Goal: Transaction & Acquisition: Download file/media

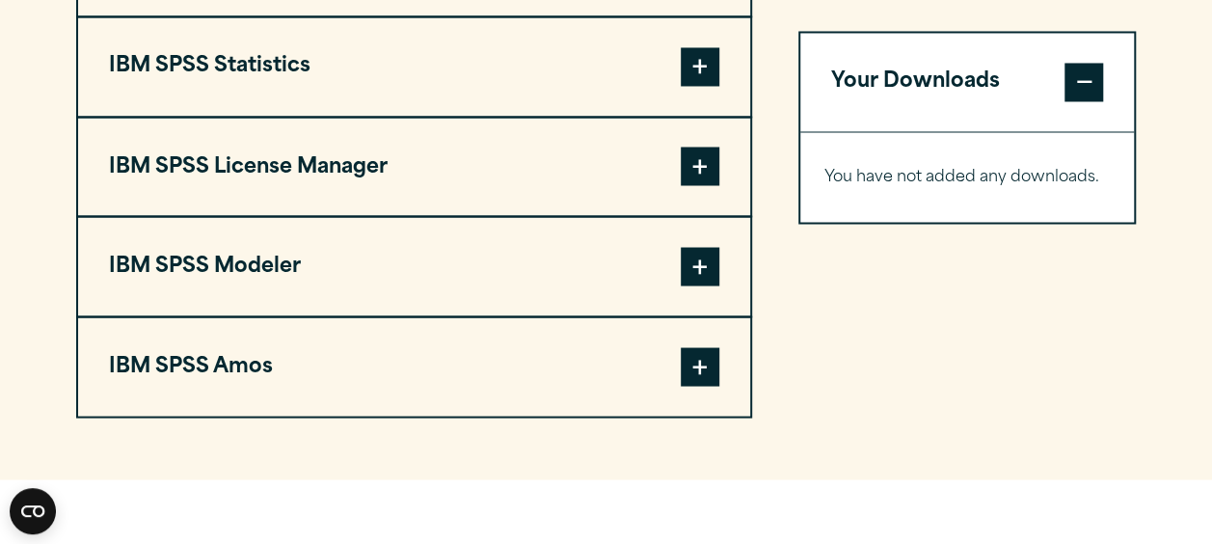
scroll to position [1654, 0]
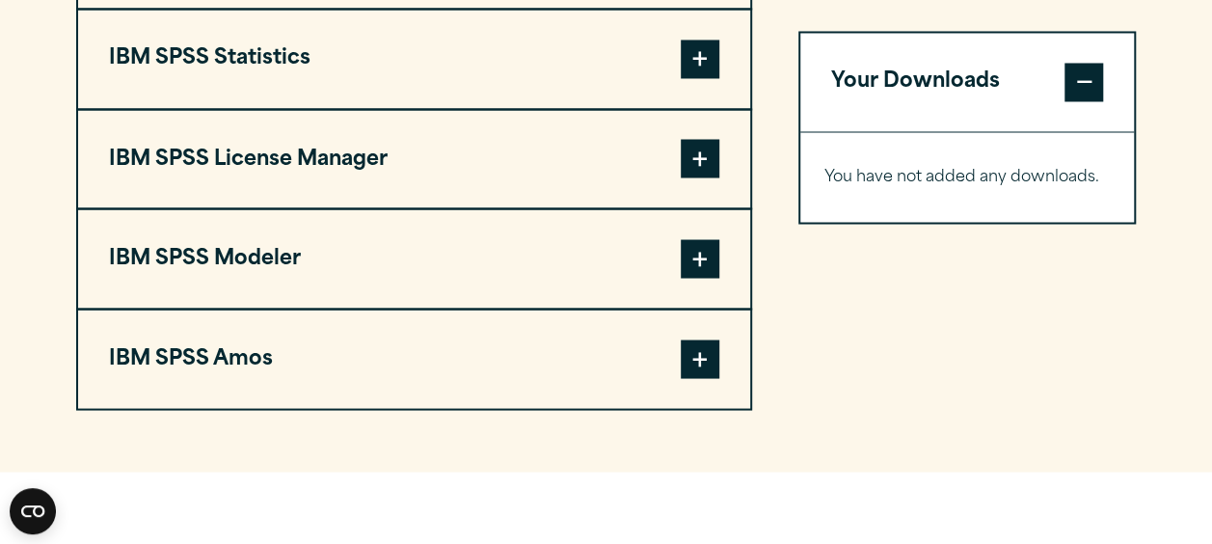
click at [694, 339] on span at bounding box center [700, 358] width 39 height 39
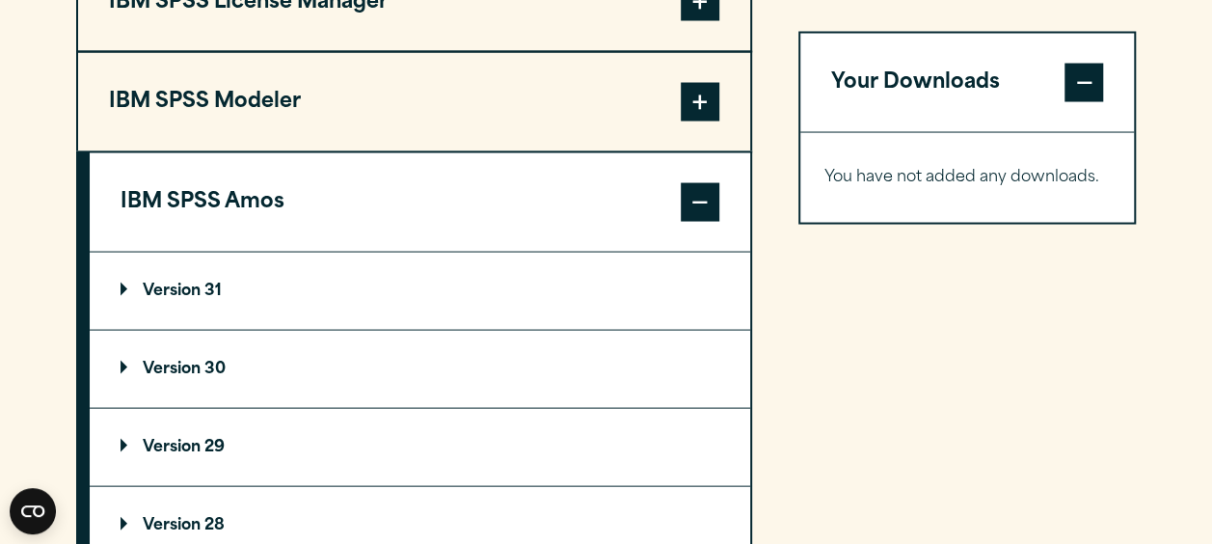
scroll to position [1812, 0]
click at [626, 294] on summary "Version 31" at bounding box center [420, 289] width 660 height 77
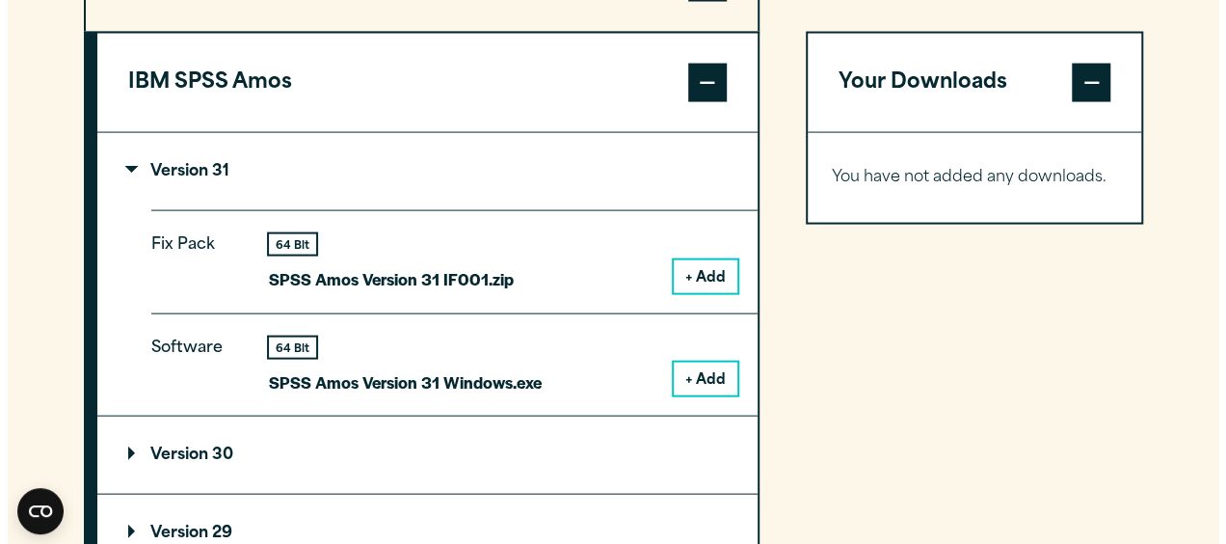
scroll to position [1931, 0]
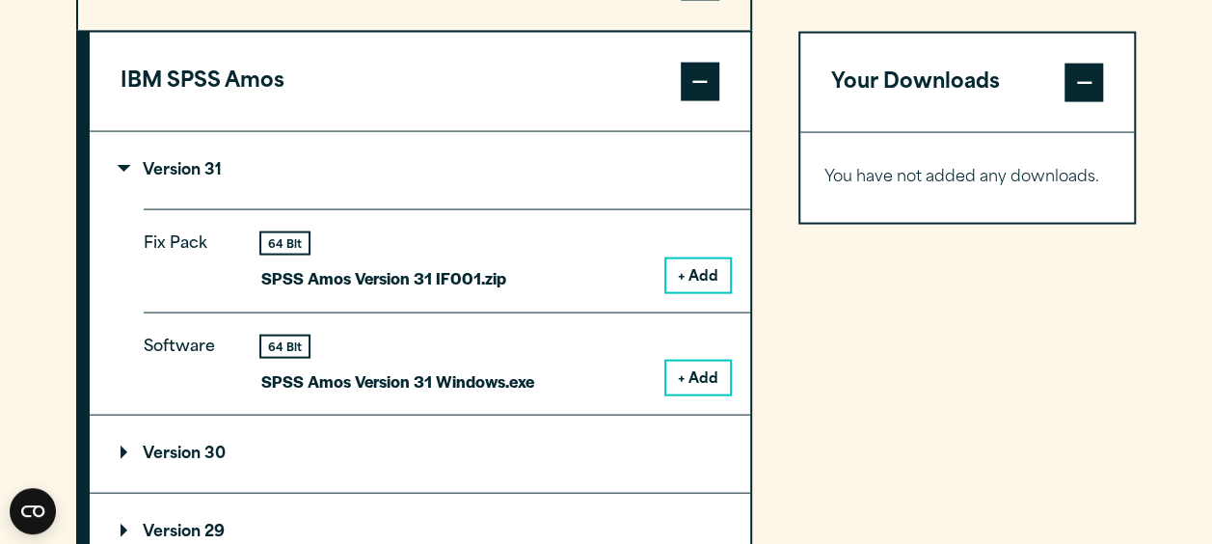
click at [692, 366] on button "+ Add" at bounding box center [698, 377] width 64 height 33
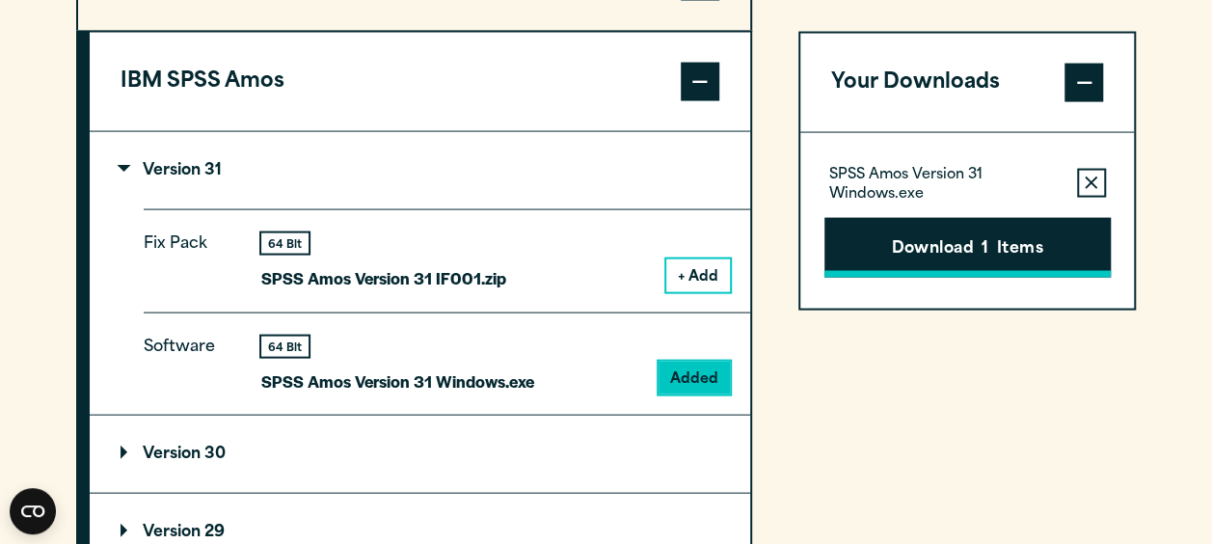
click at [876, 236] on button "Download 1 Items" at bounding box center [967, 247] width 286 height 60
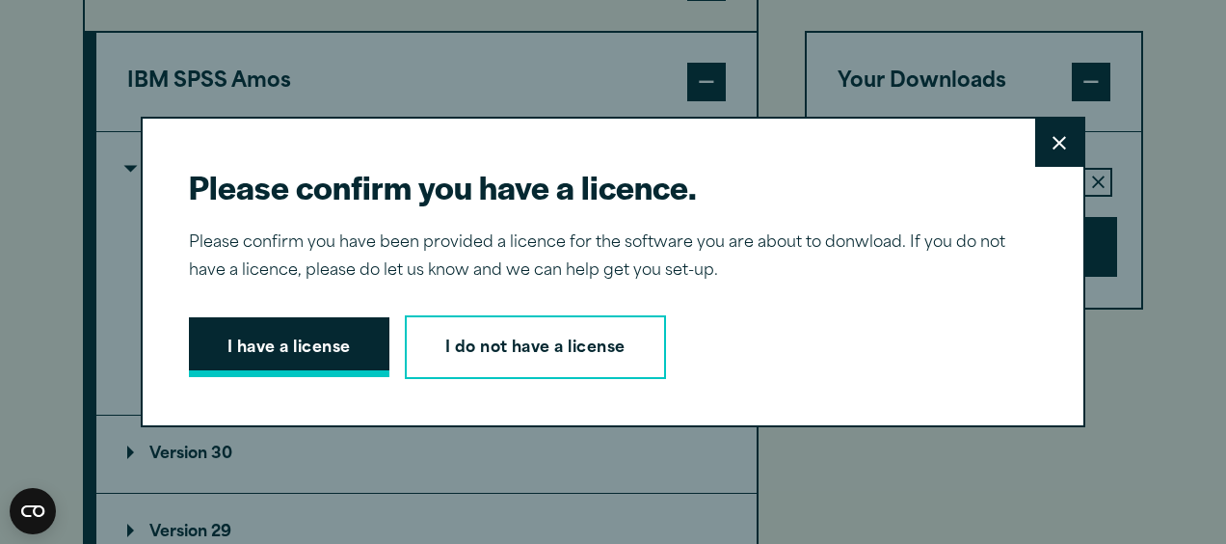
click at [326, 336] on button "I have a license" at bounding box center [289, 347] width 201 height 60
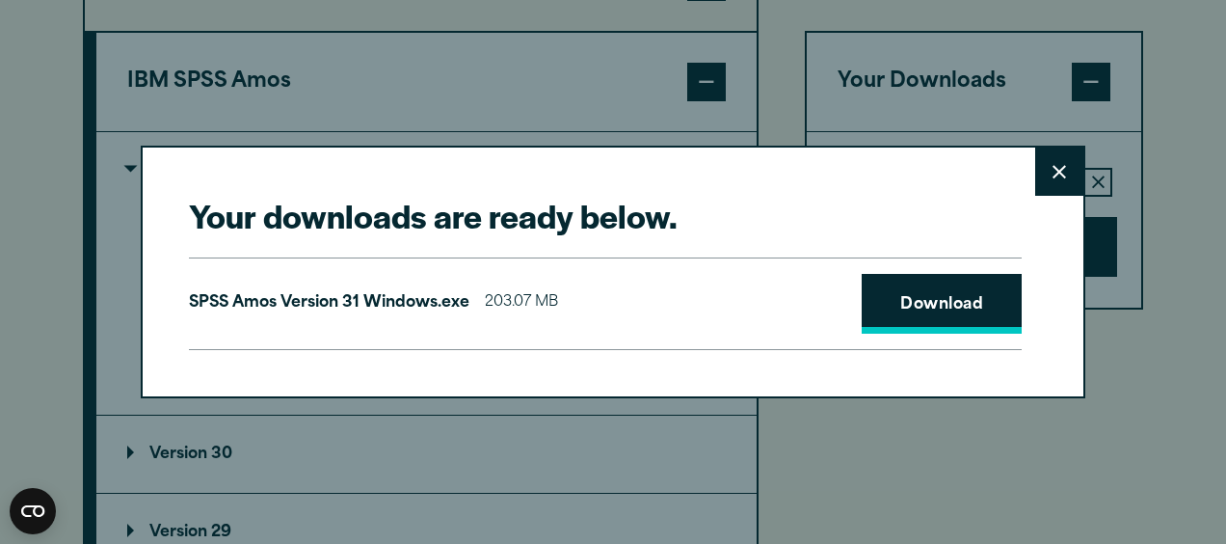
click at [862, 274] on link "Download" at bounding box center [942, 304] width 160 height 60
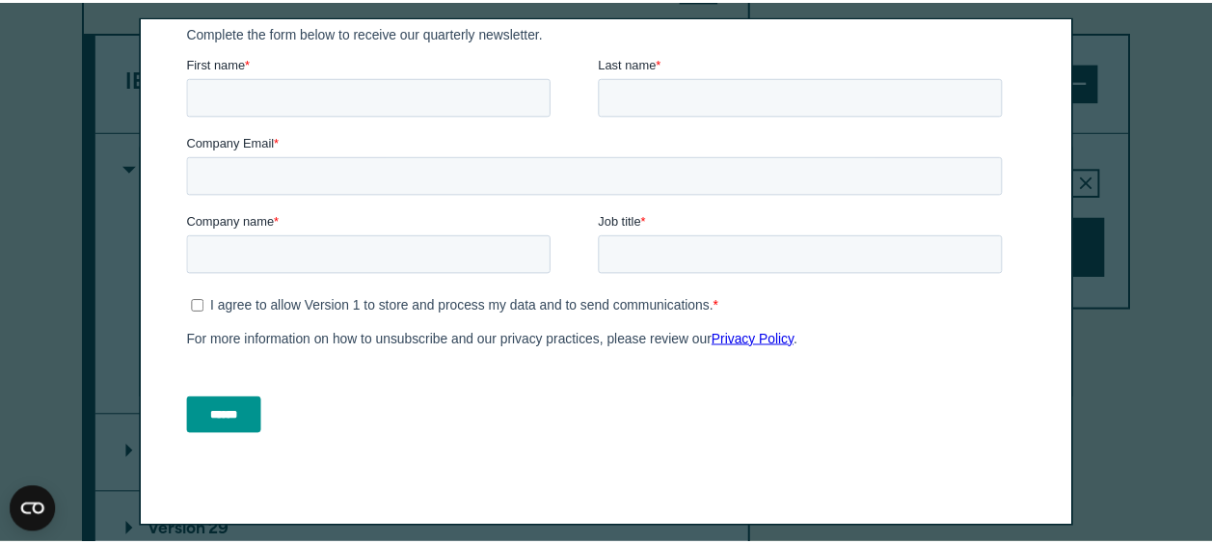
scroll to position [0, 0]
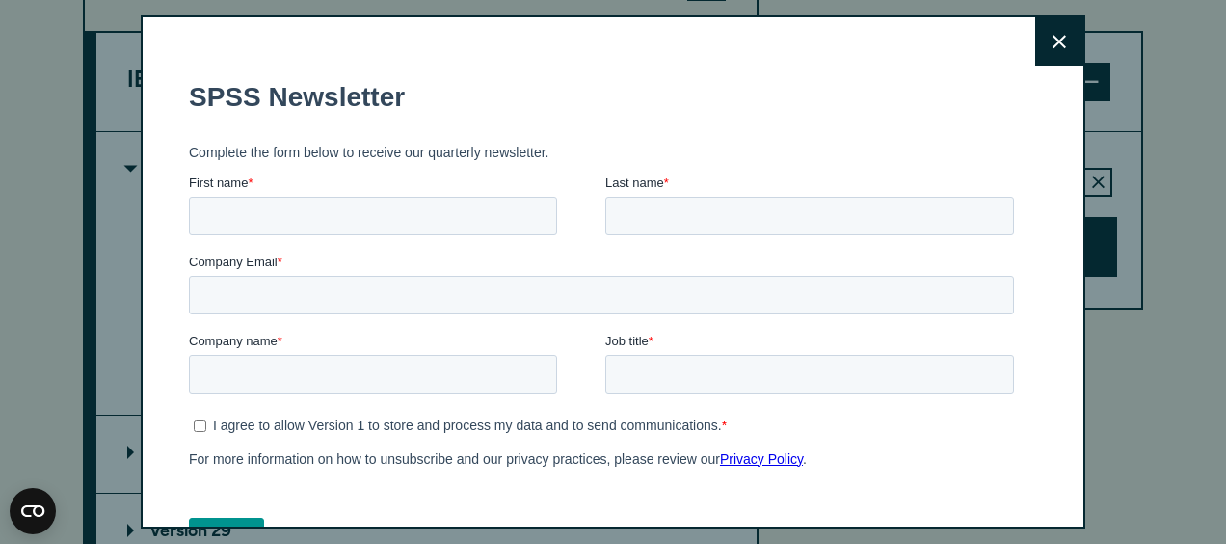
click at [1053, 45] on icon at bounding box center [1059, 42] width 13 height 14
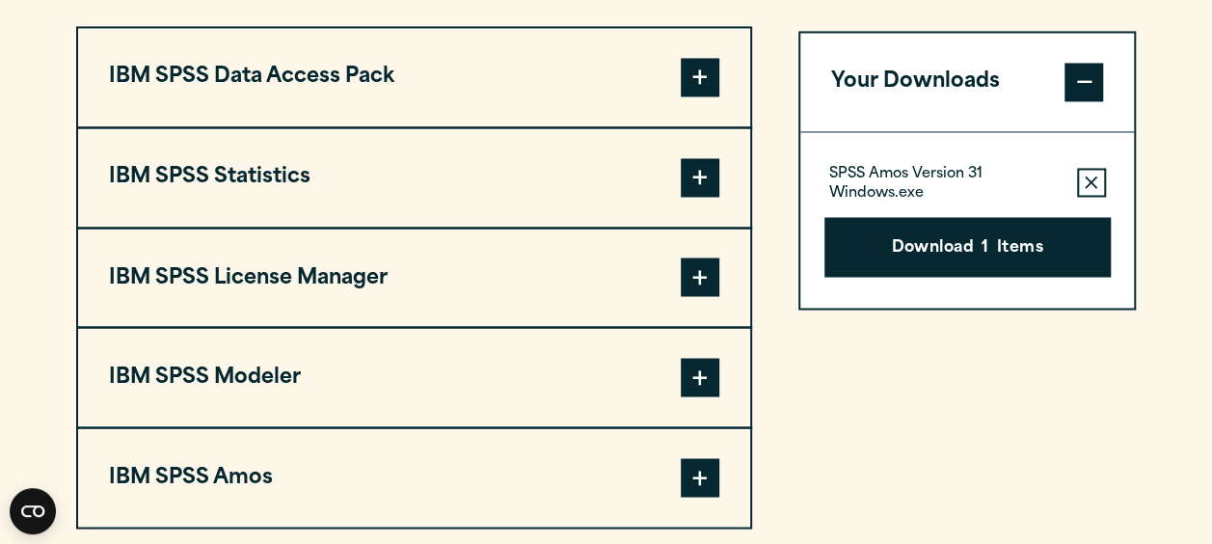
scroll to position [1539, 0]
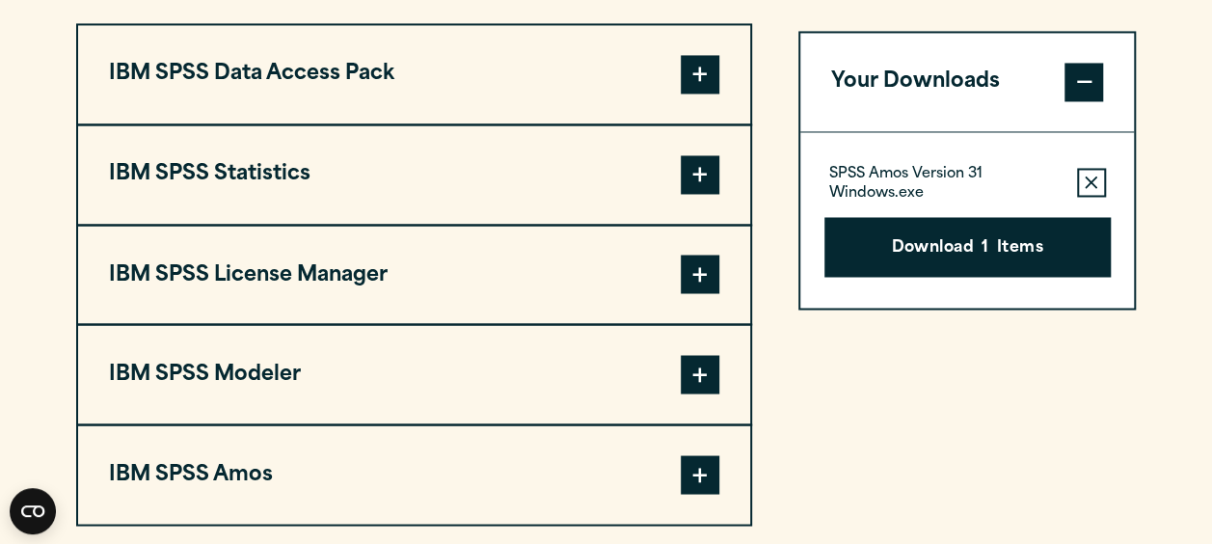
click at [617, 187] on button "IBM SPSS Statistics" at bounding box center [414, 174] width 672 height 98
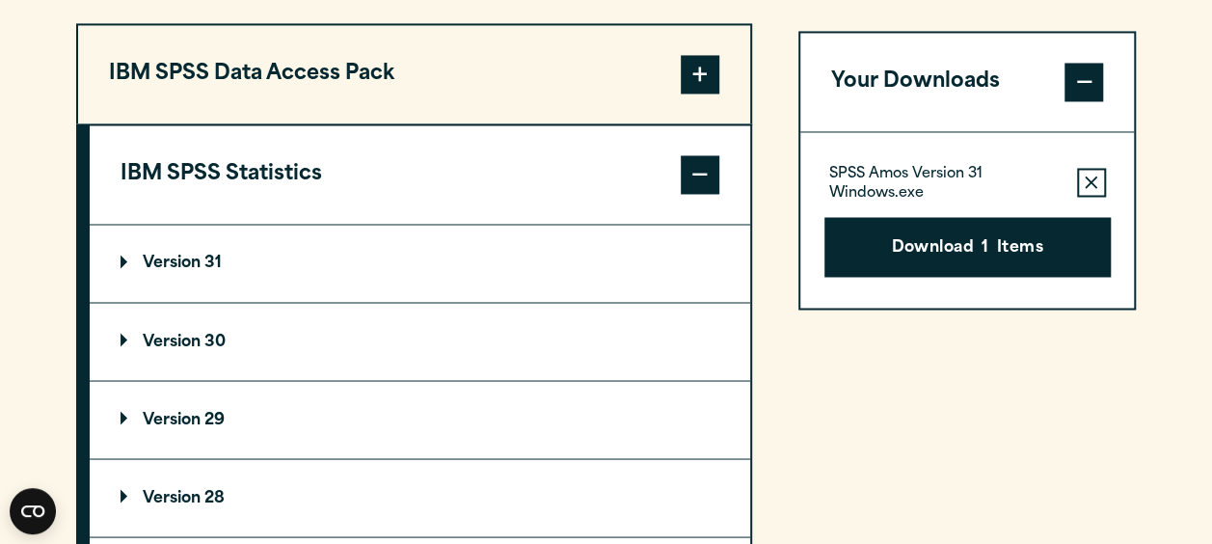
click at [575, 238] on summary "Version 31" at bounding box center [420, 263] width 660 height 77
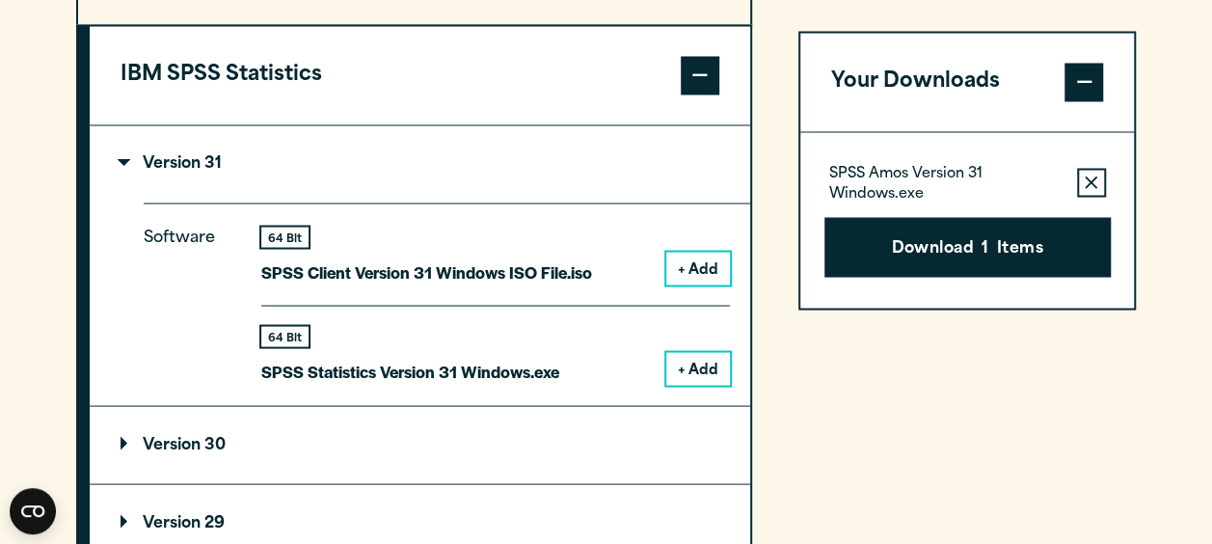
scroll to position [1640, 0]
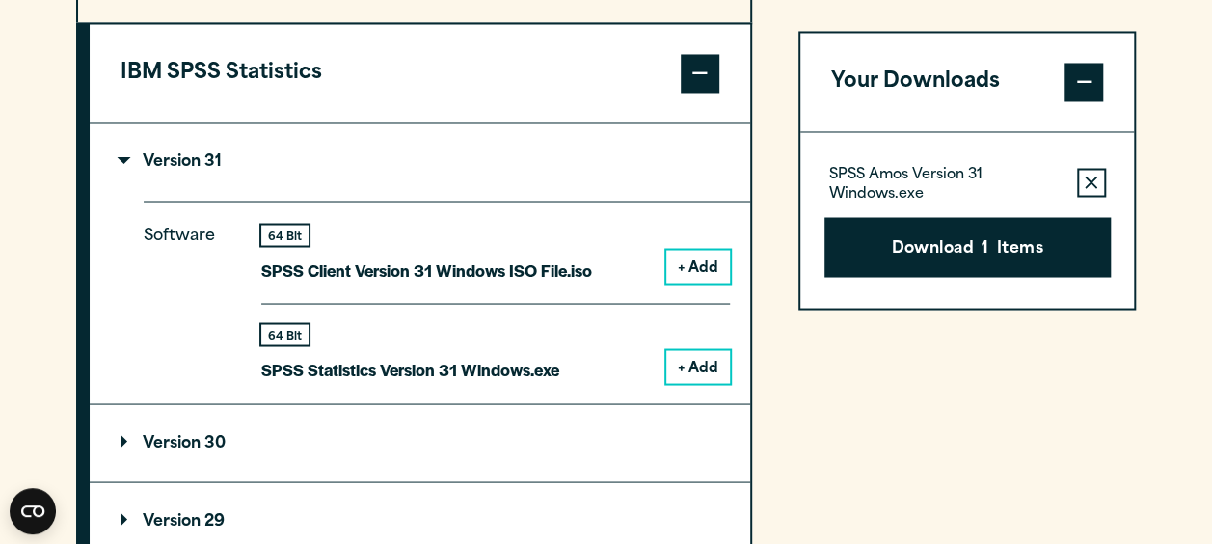
click at [692, 370] on button "+ Add" at bounding box center [698, 366] width 64 height 33
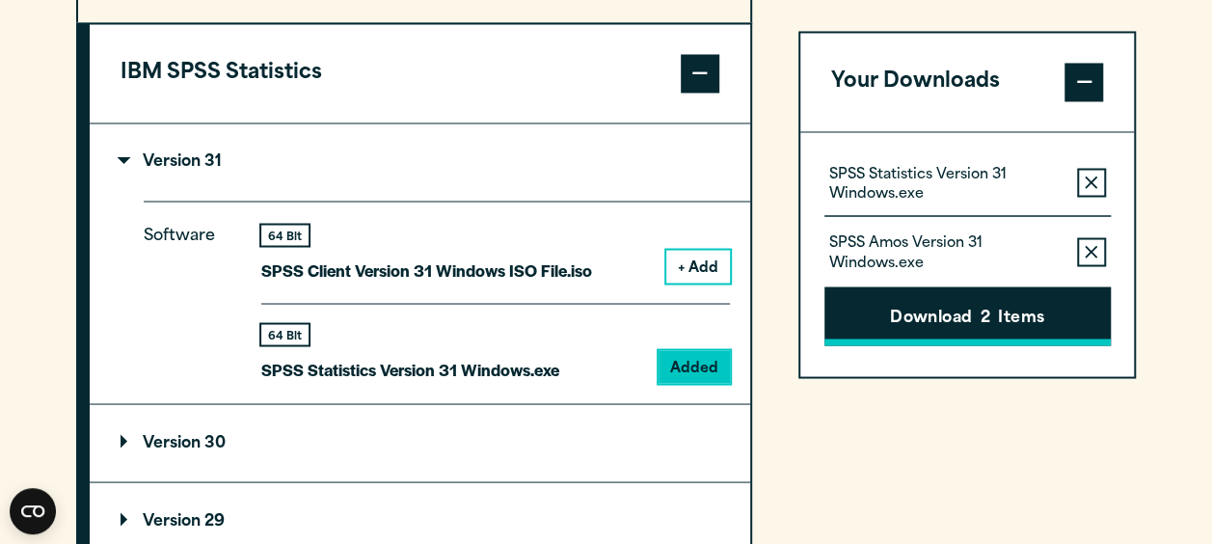
drag, startPoint x: 1100, startPoint y: 243, endPoint x: 1097, endPoint y: 289, distance: 46.4
click at [1097, 289] on div "SPSS Statistics Version 31 Windows.exe Remove this item from your software down…" at bounding box center [967, 254] width 335 height 245
click at [1089, 253] on icon "button" at bounding box center [1090, 251] width 13 height 13
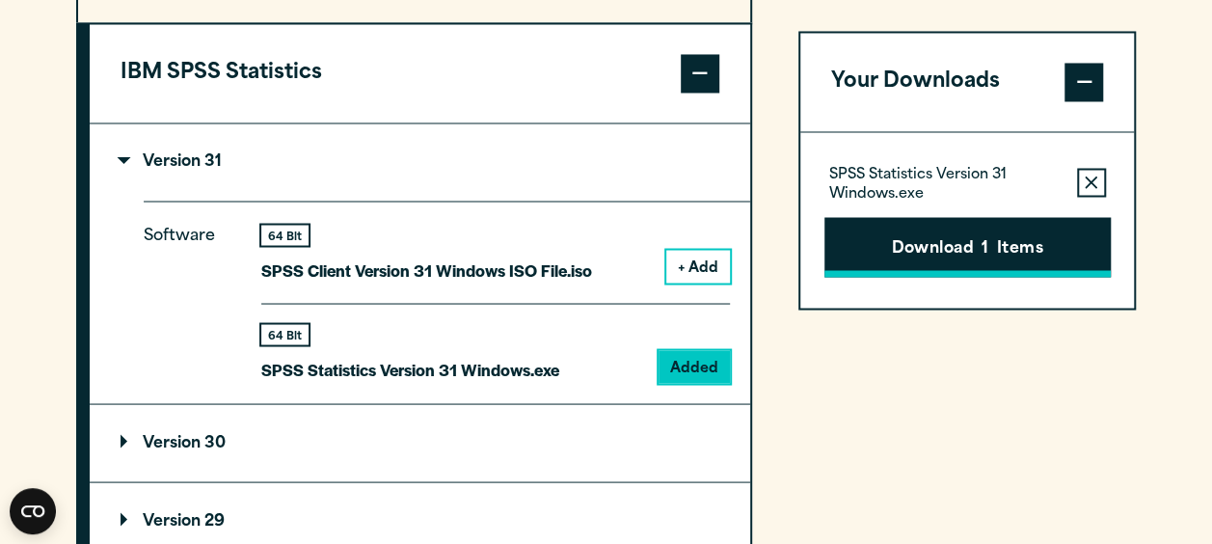
click at [1085, 252] on button "Download 1 Items" at bounding box center [967, 247] width 286 height 60
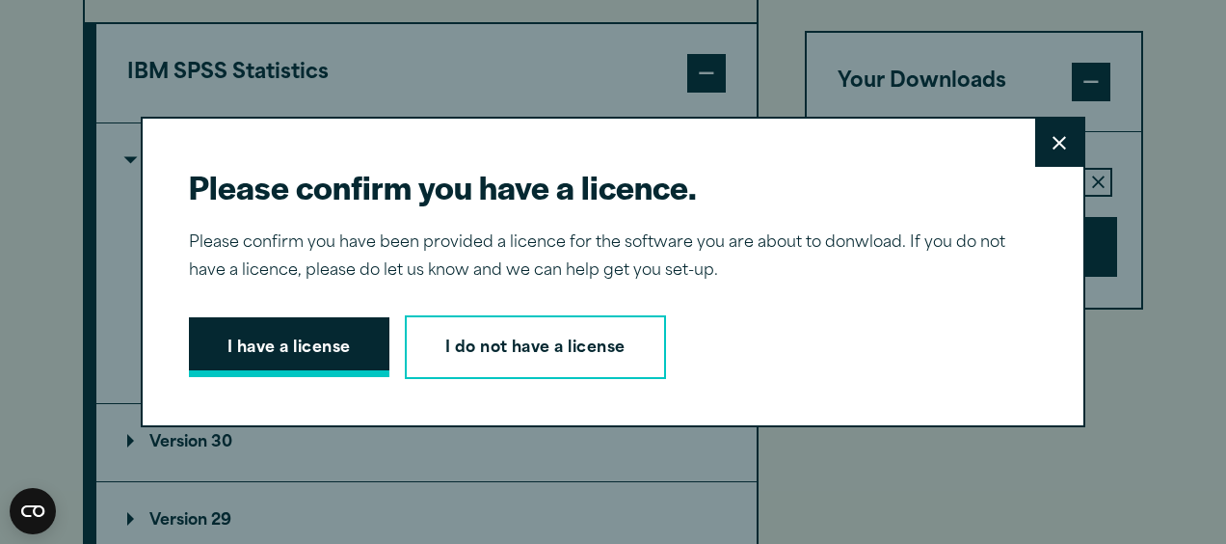
click at [353, 367] on button "I have a license" at bounding box center [289, 347] width 201 height 60
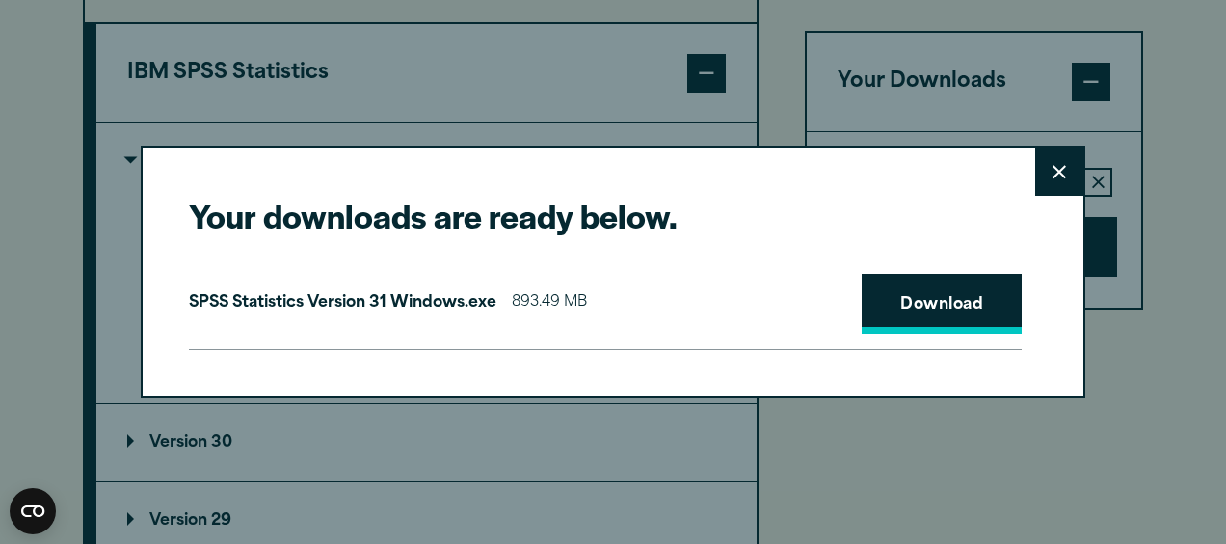
click at [880, 294] on link "Download" at bounding box center [942, 304] width 160 height 60
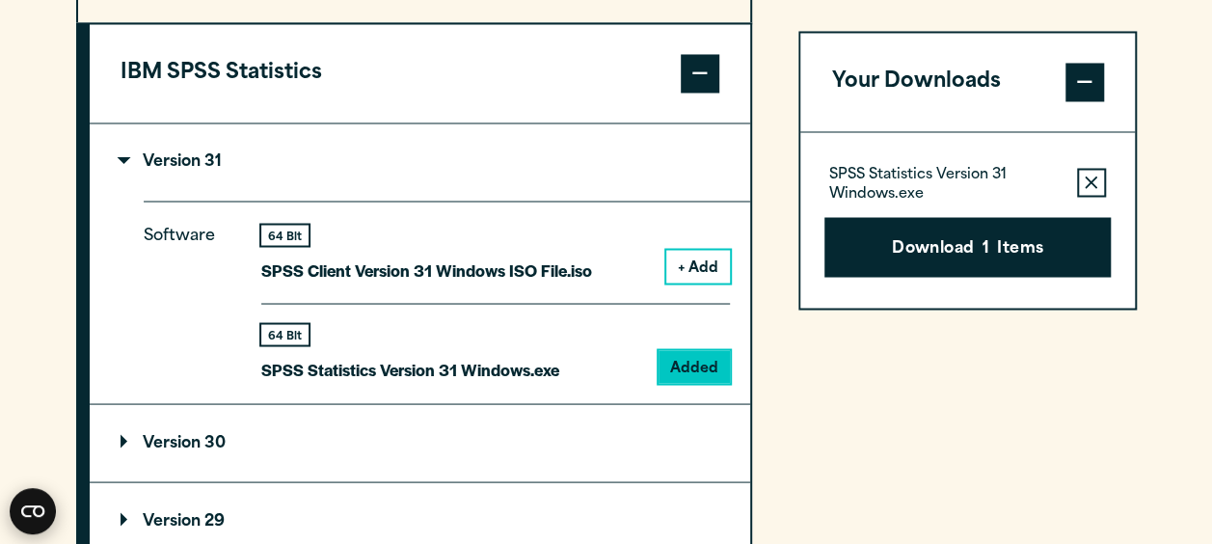
click at [32, 512] on icon "Open CMP widget" at bounding box center [32, 511] width 23 height 12
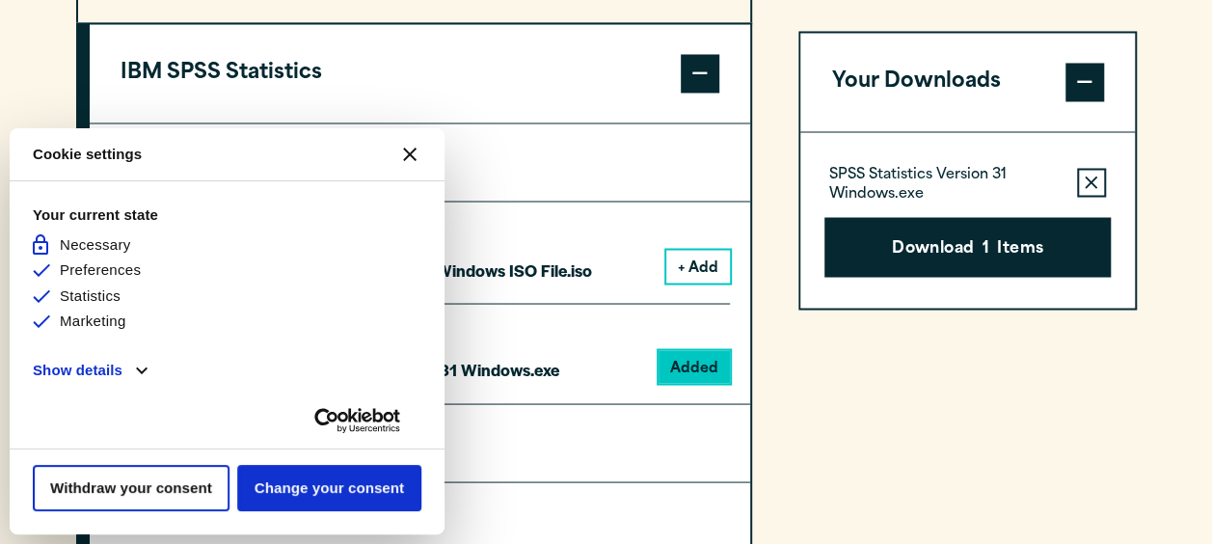
scroll to position [0, 0]
click at [32, 512] on div "Withdraw your consent Change your consent" at bounding box center [227, 491] width 435 height 86
click at [409, 155] on icon "Close CMP widget" at bounding box center [409, 153] width 13 height 13
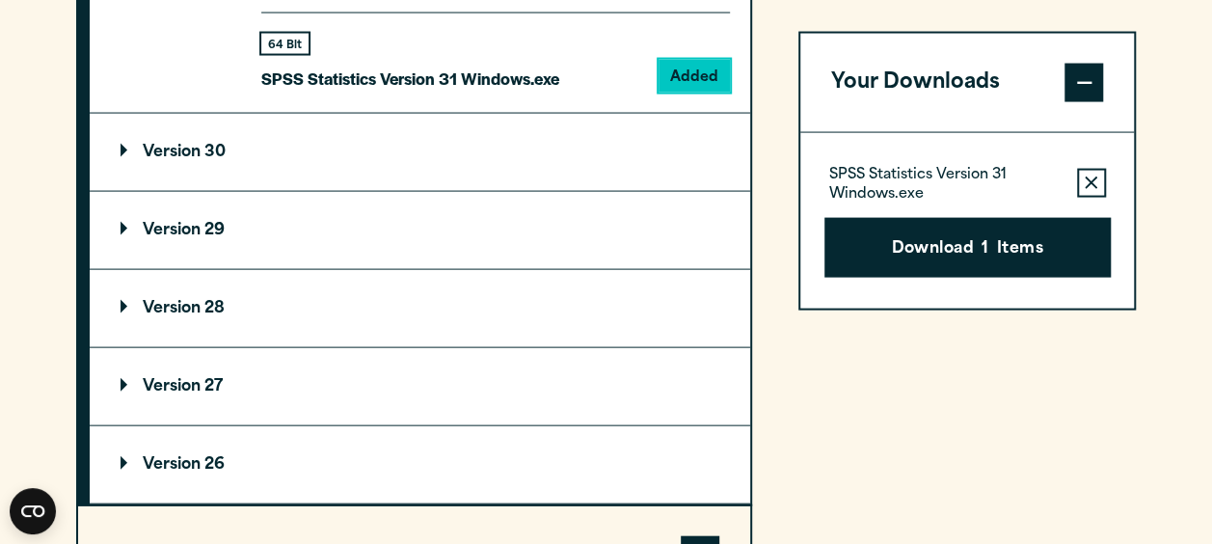
scroll to position [1451, 0]
